Goal: Task Accomplishment & Management: Use online tool/utility

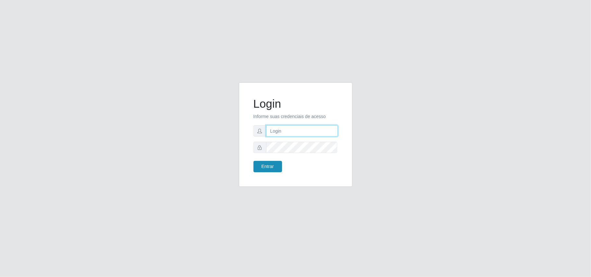
type input "marciel@bemaisb11"
click at [258, 169] on button "Entrar" at bounding box center [267, 166] width 29 height 11
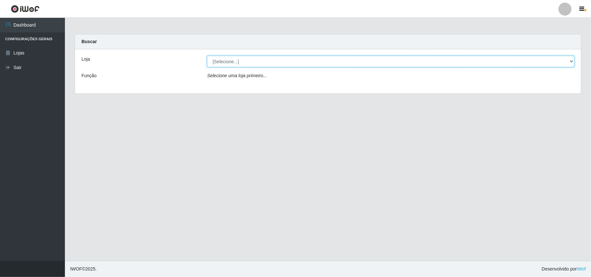
click at [564, 62] on select "[Selecione...] Bemais Supermercados - B11 Manaíra" at bounding box center [390, 61] width 367 height 11
select select "409"
click at [207, 56] on select "[Selecione...] Bemais Supermercados - B11 Manaíra" at bounding box center [390, 61] width 367 height 11
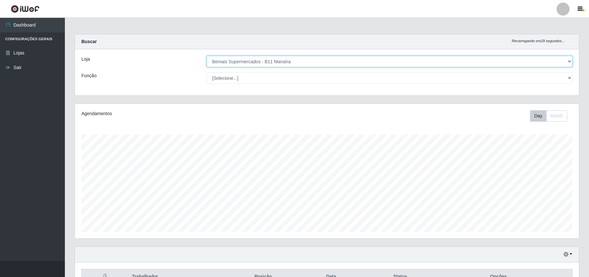
scroll to position [135, 504]
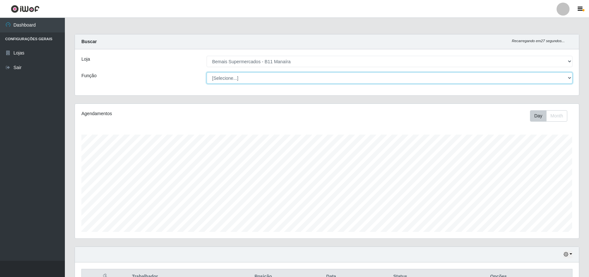
click at [568, 76] on select "[Selecione...] ASG ASG + ASG ++ Auxiliar de Estacionamento Auxiliar de Estacion…" at bounding box center [390, 77] width 366 height 11
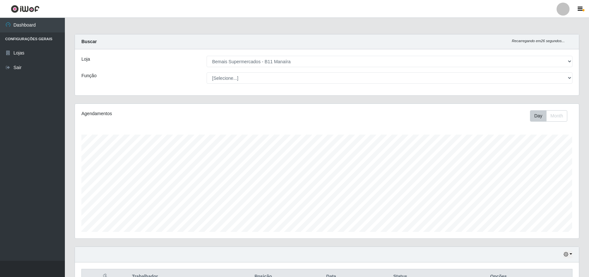
click at [141, 77] on div "Função" at bounding box center [139, 77] width 125 height 11
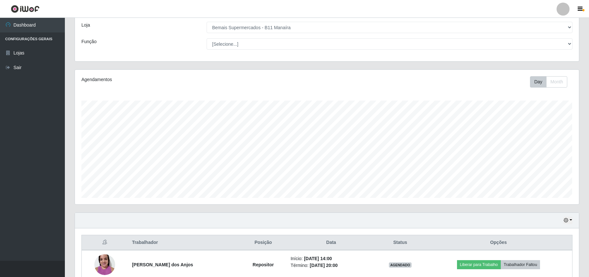
scroll to position [68, 0]
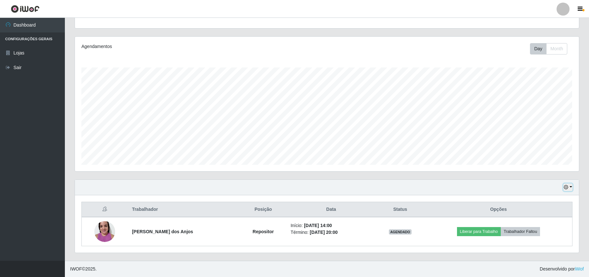
click at [570, 186] on button "button" at bounding box center [568, 187] width 9 height 7
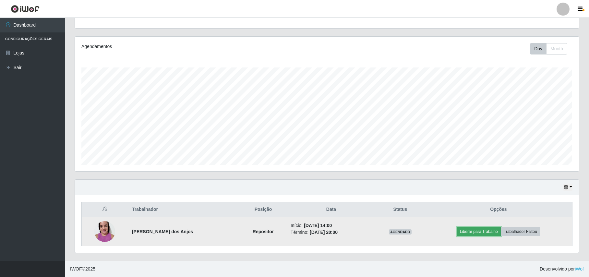
click at [478, 234] on button "Liberar para Trabalho" at bounding box center [479, 231] width 44 height 9
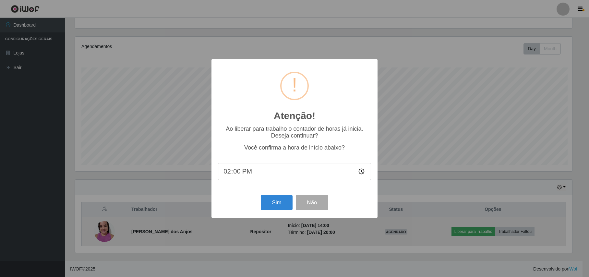
scroll to position [135, 499]
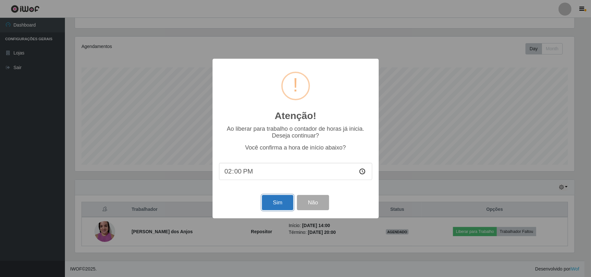
click at [277, 204] on button "Sim" at bounding box center [277, 202] width 31 height 15
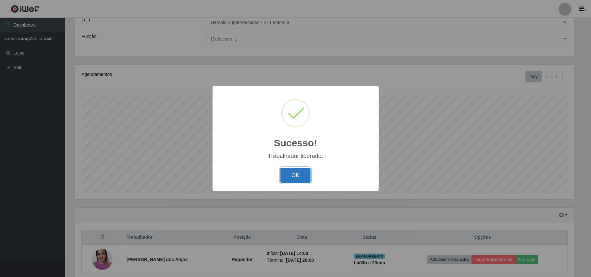
click at [289, 176] on button "OK" at bounding box center [295, 175] width 30 height 15
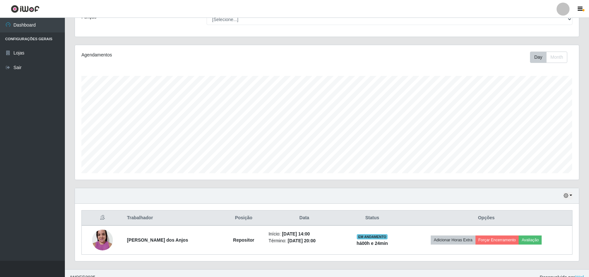
scroll to position [68, 0]
